Goal: Contribute content: Contribute content

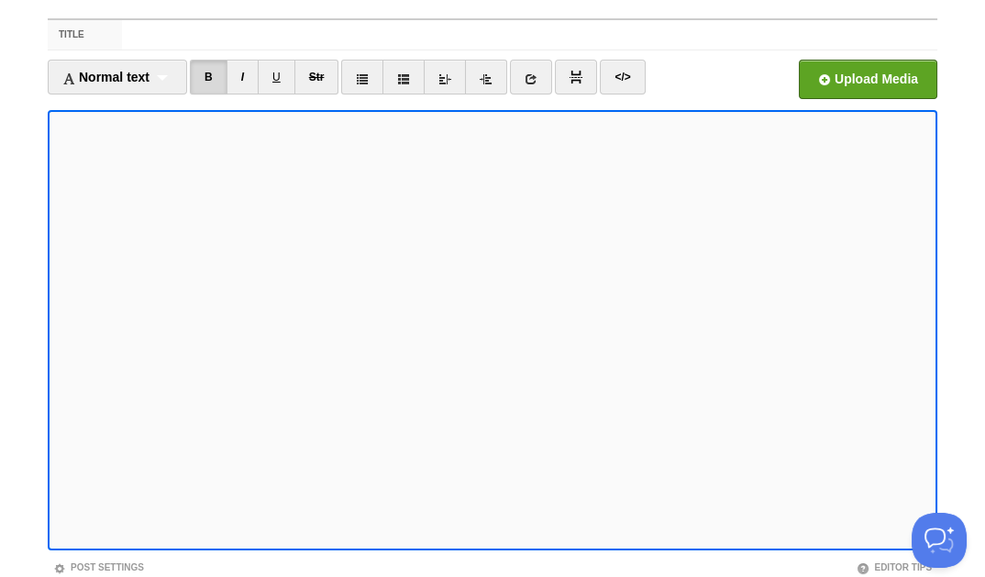
click at [244, 50] on div "Title" at bounding box center [492, 35] width 889 height 30
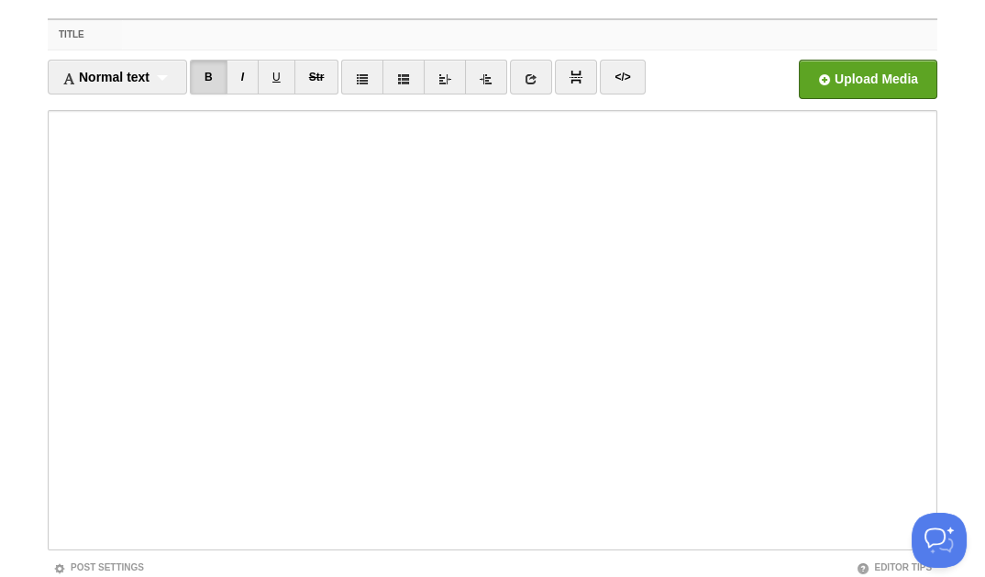
click at [249, 30] on input "Title" at bounding box center [529, 34] width 815 height 29
paste input "The Unseen and Unknown: How Culture and Comfort Shape Where We Travel""
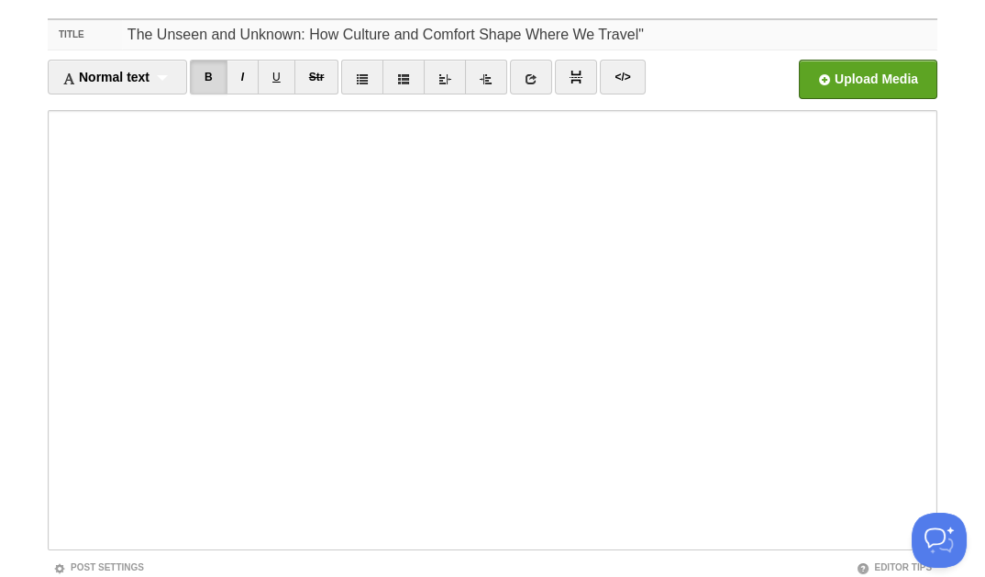
click at [382, 35] on input "The Unseen and Unknown: How Culture and Comfort Shape Where We Travel"" at bounding box center [529, 34] width 815 height 29
click at [690, 33] on input "The Unseen and Unknown: How Culture, "Bias" and Comfort Shape Where We Travel"" at bounding box center [529, 34] width 815 height 29
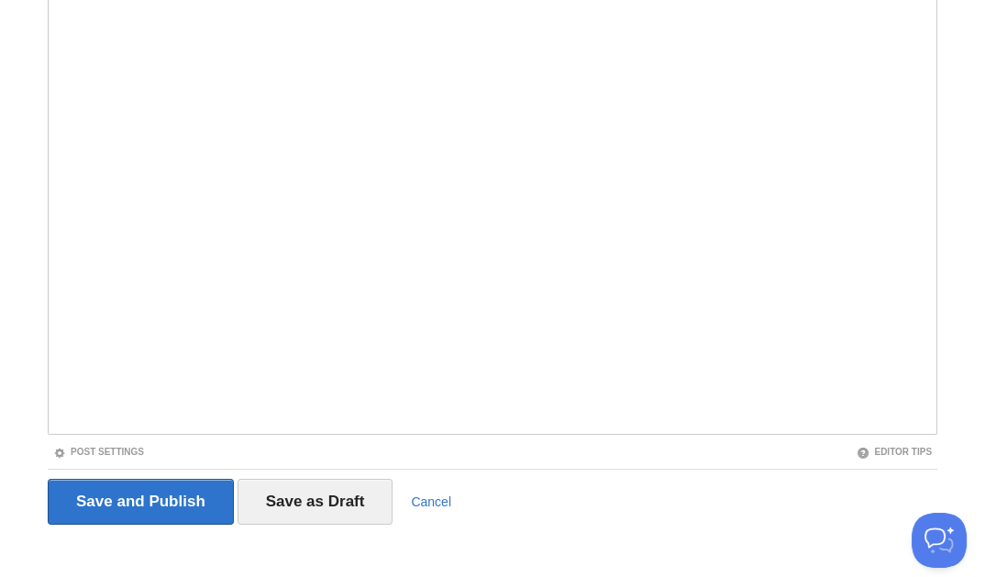
scroll to position [197, 0]
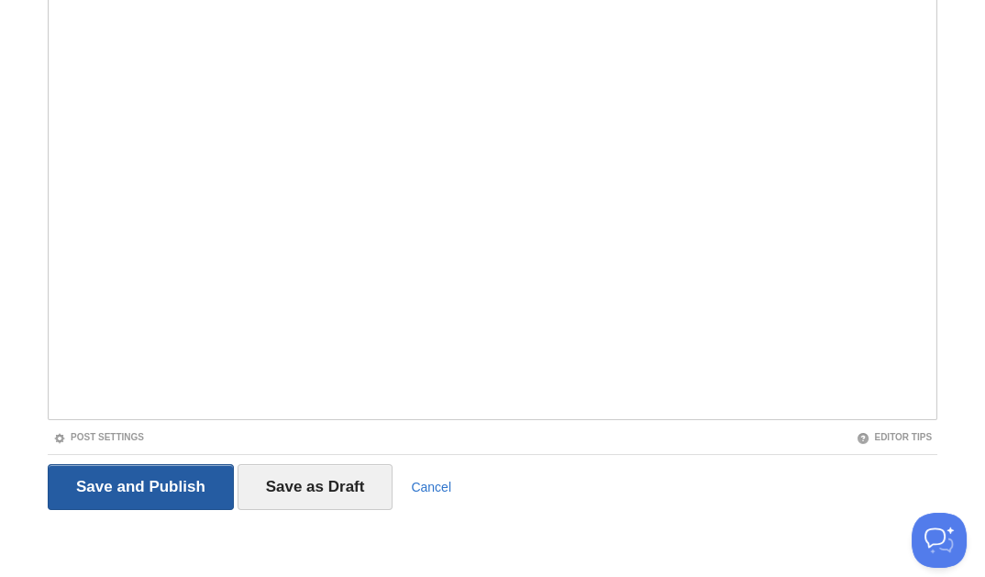
type input "The Unseen and Unknown: How Culture, "Bias" and Comfort Guide You and Me"
click at [145, 478] on input "Save and Publish" at bounding box center [141, 487] width 186 height 46
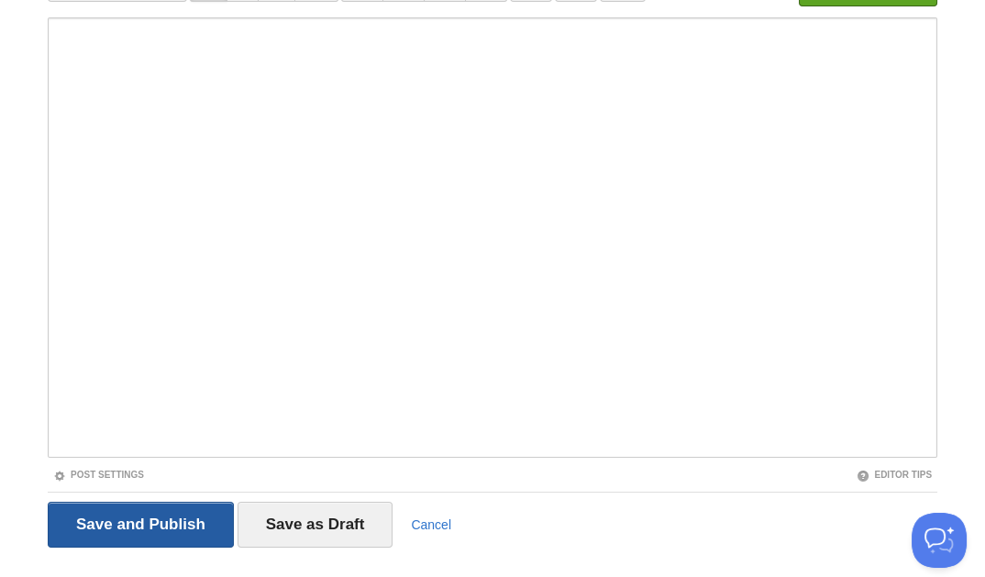
scroll to position [67, 0]
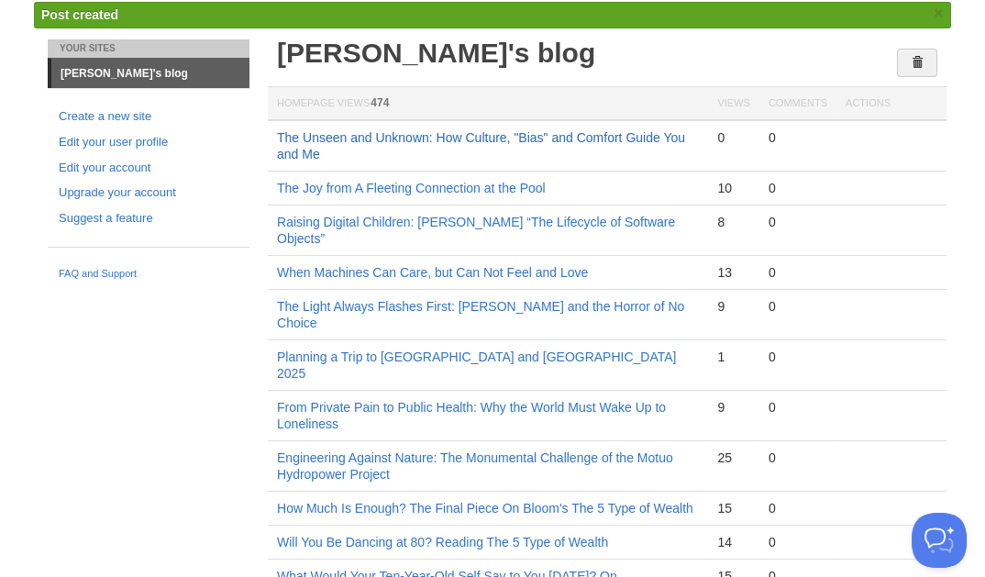
click at [414, 133] on link "The Unseen and Unknown: How Culture, "Bias" and Comfort Guide You and Me" at bounding box center [481, 145] width 408 height 31
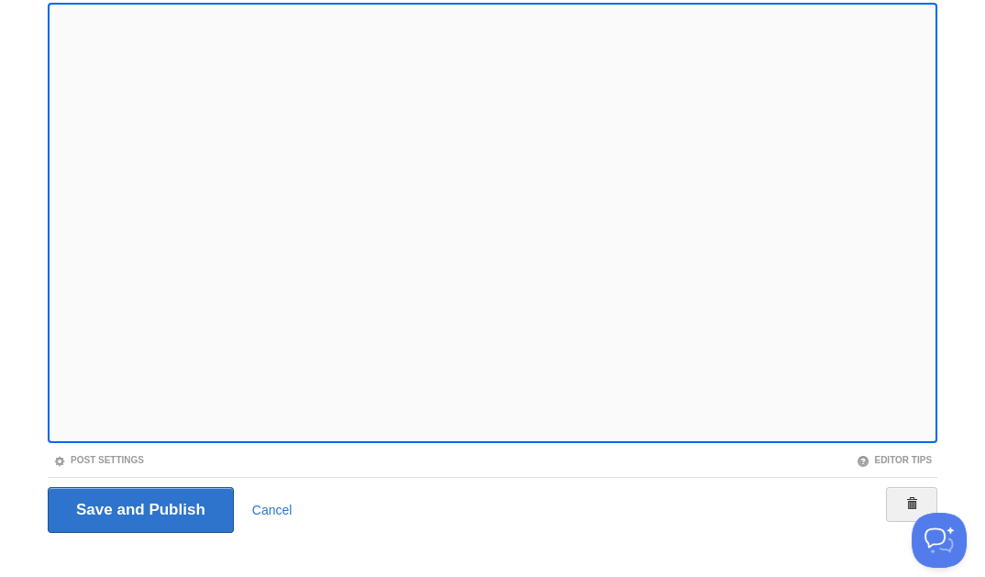
scroll to position [181, 0]
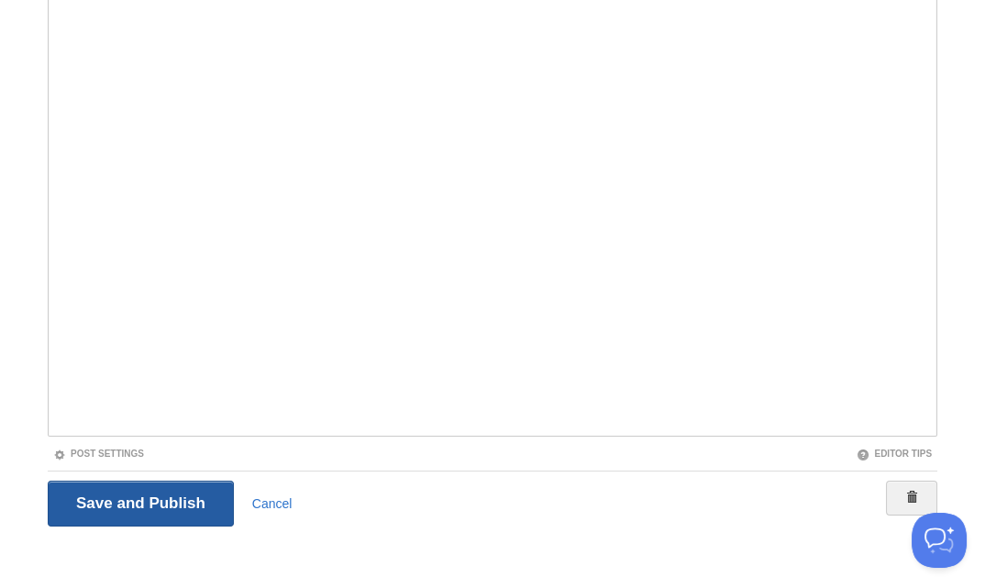
click at [128, 498] on input "Save and Publish" at bounding box center [141, 503] width 186 height 46
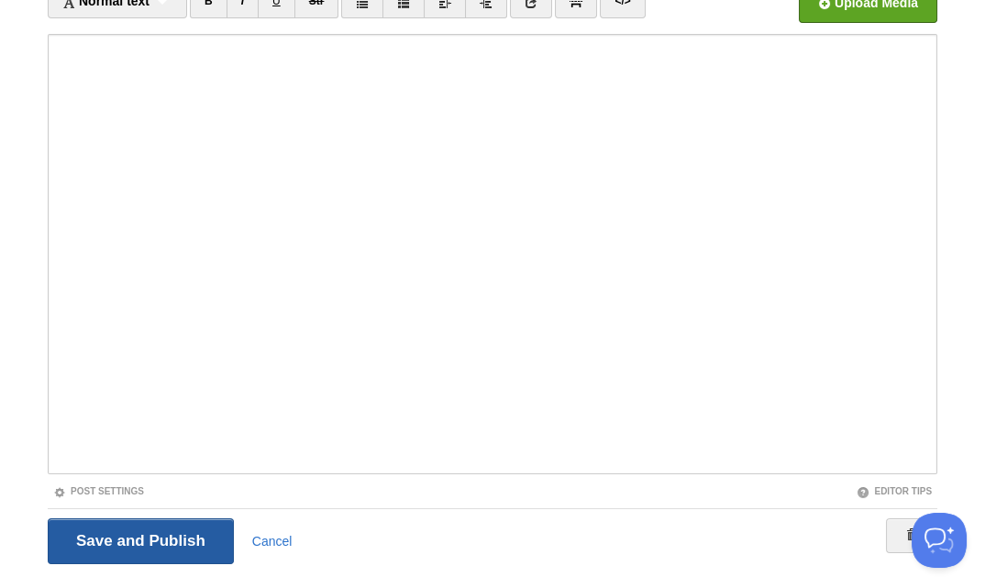
scroll to position [67, 0]
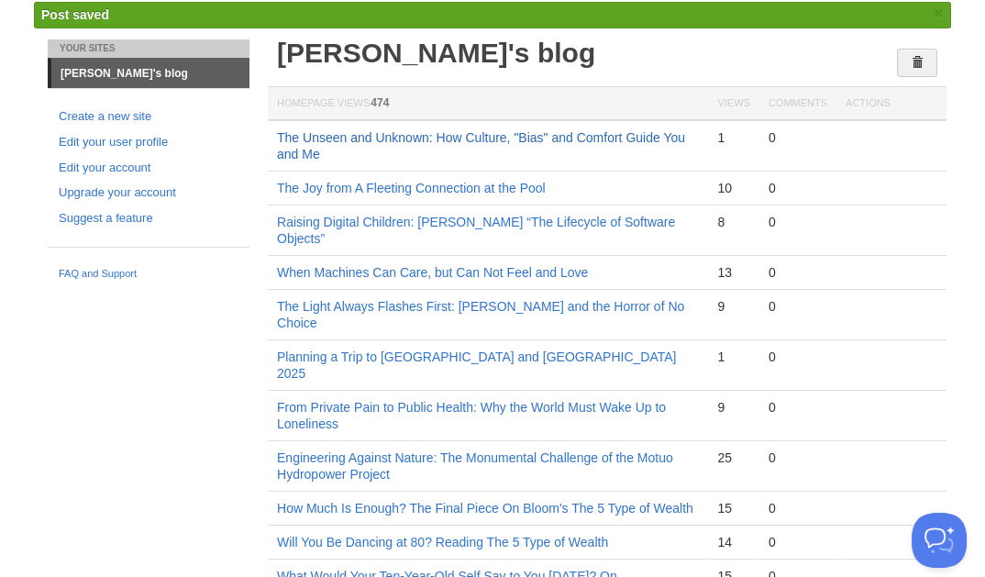
click at [422, 134] on link "The Unseen and Unknown: How Culture, "Bias" and Comfort Guide You and Me" at bounding box center [481, 145] width 408 height 31
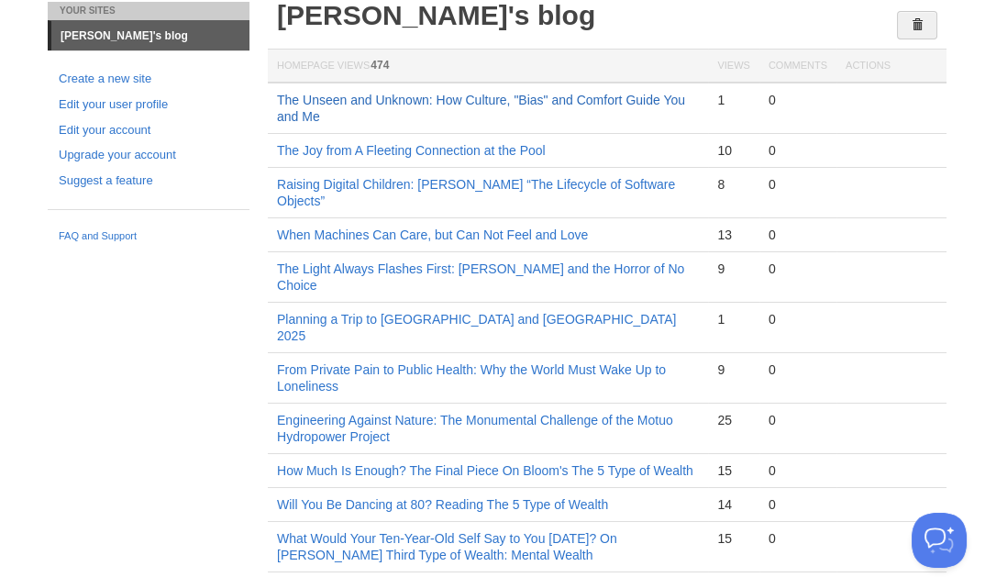
click at [398, 96] on link "The Unseen and Unknown: How Culture, "Bias" and Comfort Guide You and Me" at bounding box center [481, 108] width 408 height 31
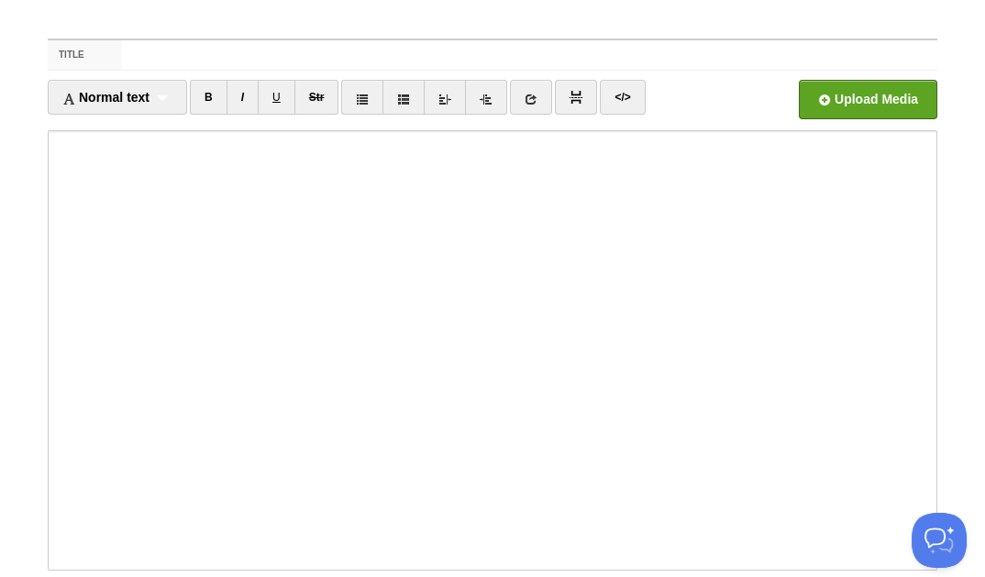
scroll to position [25, 0]
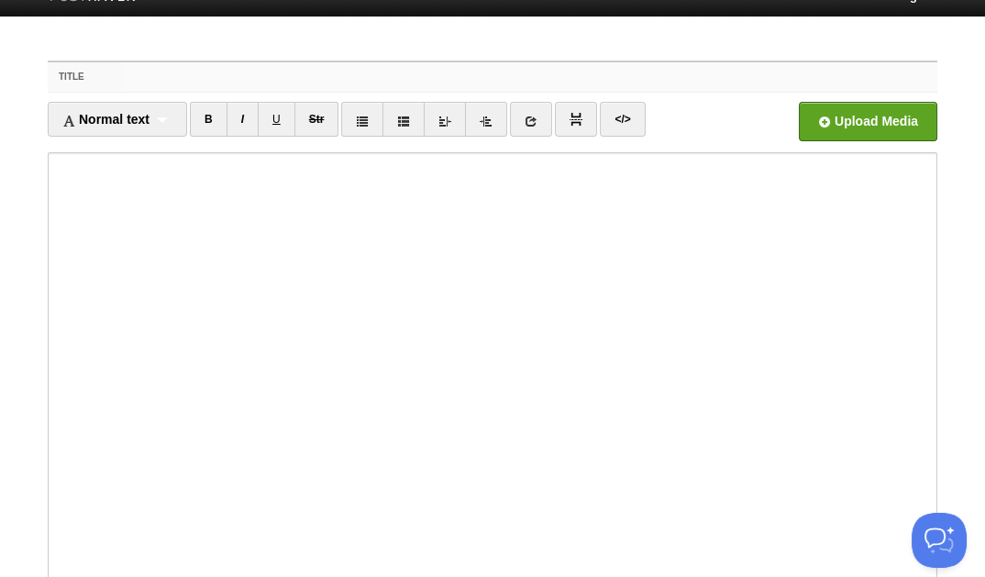
click at [143, 76] on input "Title" at bounding box center [529, 76] width 815 height 29
paste input "柳暗花明，来之不易：从医院到DMV的经历"
type input "柳暗花明，来之不易：从医院到DMV的经历"
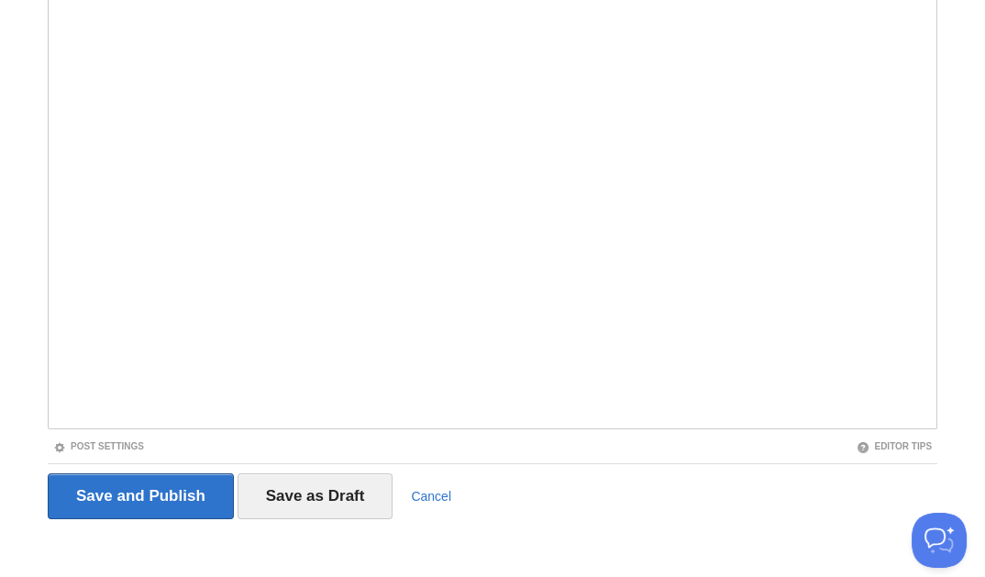
scroll to position [190, 0]
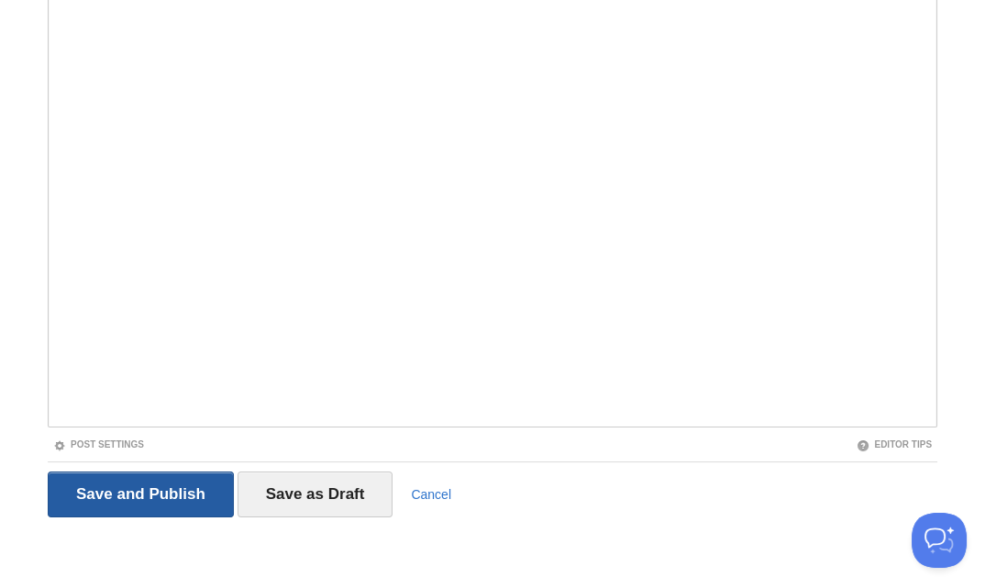
click at [123, 486] on input "Save and Publish" at bounding box center [141, 494] width 186 height 46
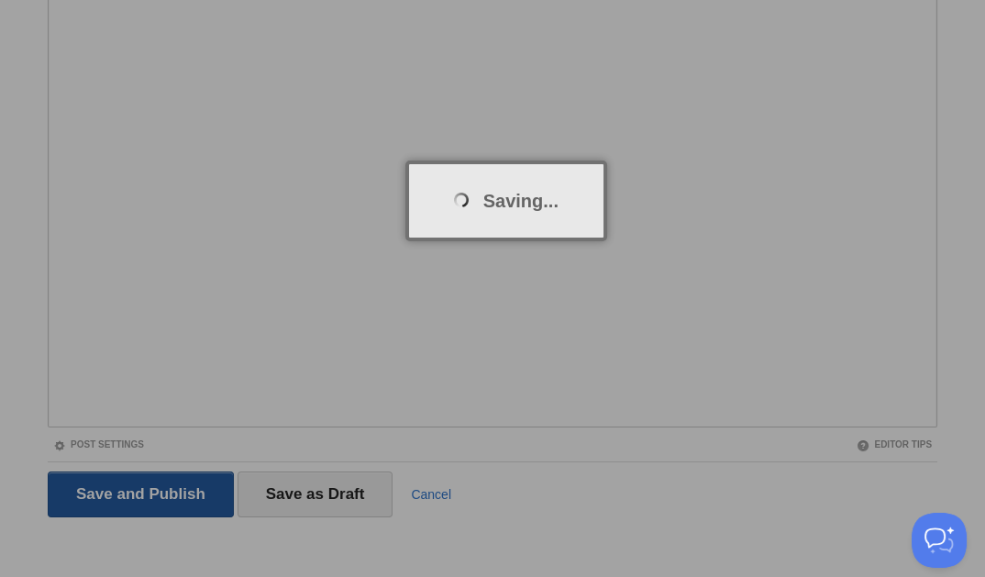
scroll to position [67, 0]
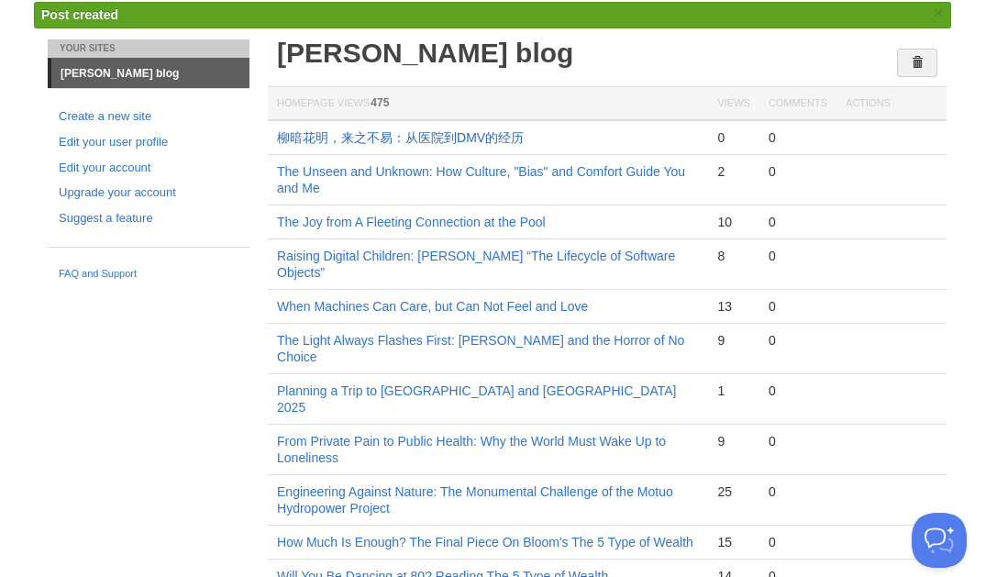
click at [458, 131] on link "柳暗花明，来之不易：从医院到DMV的经历" at bounding box center [400, 137] width 247 height 15
